Goal: Transaction & Acquisition: Purchase product/service

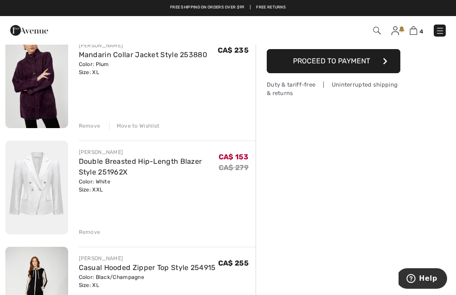
scroll to position [186, 0]
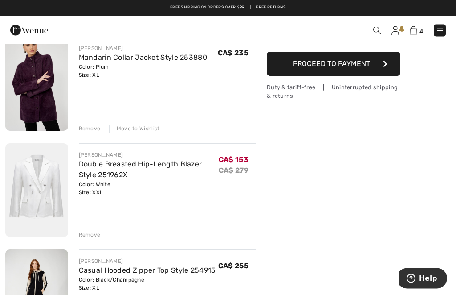
click at [44, 175] on img at bounding box center [36, 191] width 63 height 94
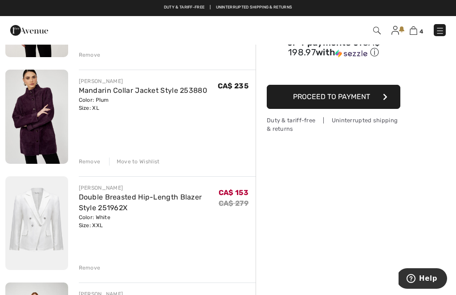
scroll to position [152, 0]
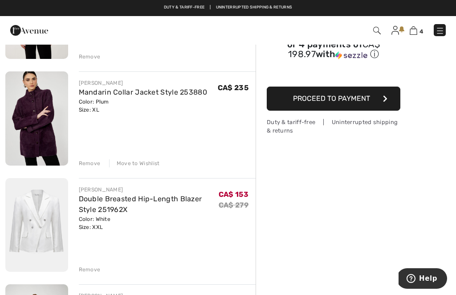
click at [31, 108] on img at bounding box center [36, 118] width 63 height 94
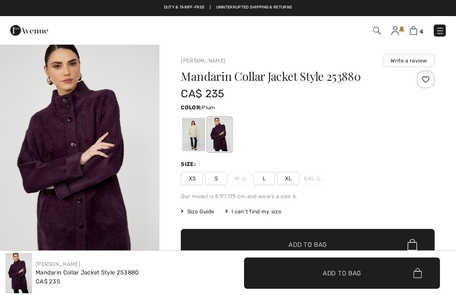
checkbox input "true"
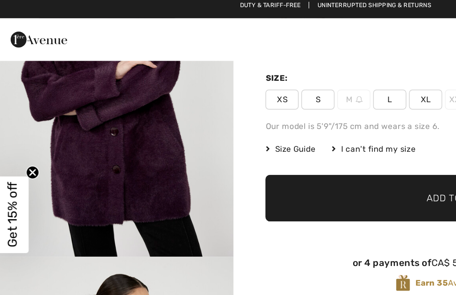
scroll to position [103, 0]
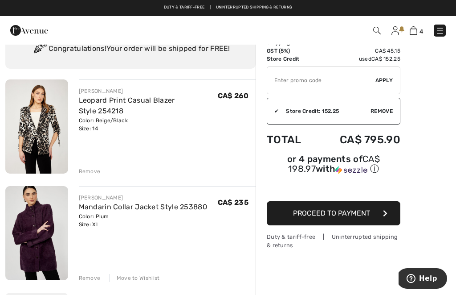
scroll to position [30, 0]
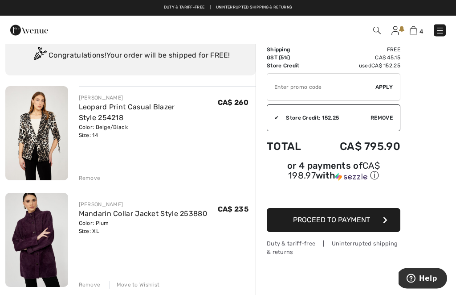
click at [33, 140] on img at bounding box center [36, 133] width 63 height 94
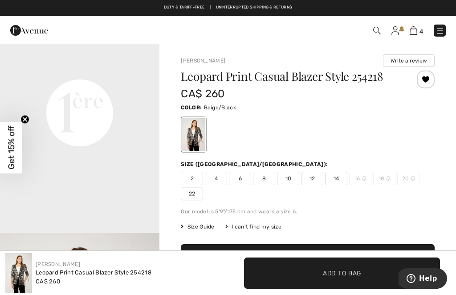
scroll to position [527, 0]
click at [411, 32] on img at bounding box center [414, 30] width 8 height 8
